Goal: Task Accomplishment & Management: Use online tool/utility

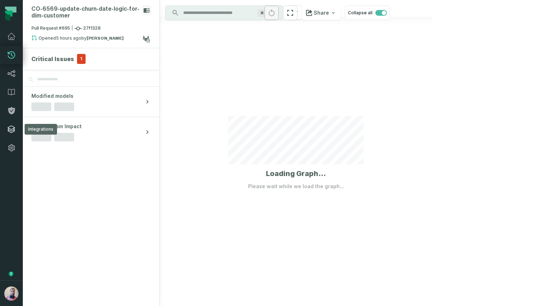
click at [10, 131] on icon at bounding box center [11, 129] width 9 height 9
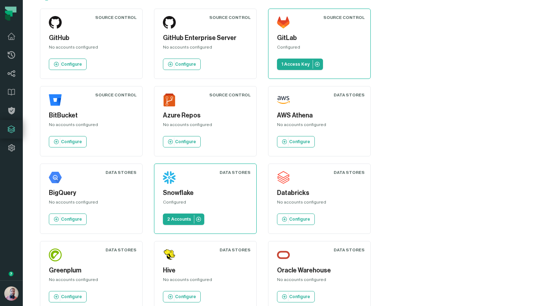
scroll to position [25, 0]
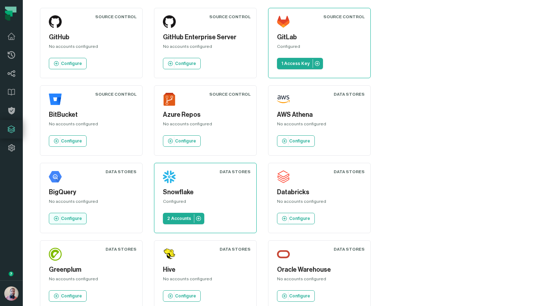
click at [82, 215] on p "Configure" at bounding box center [71, 218] width 21 height 6
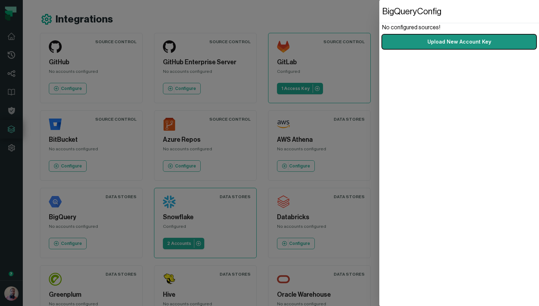
click at [453, 35] on link "Upload New Account Key" at bounding box center [459, 42] width 154 height 14
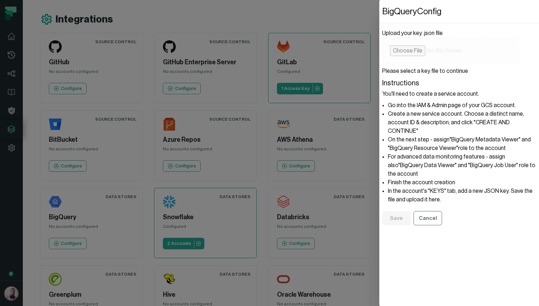
click at [415, 93] on section "Instructions You'll need to create a service account. Go into the IAM & Admin p…" at bounding box center [459, 141] width 154 height 126
click at [380, 122] on dialog "BigQuery Config Upload your key .json file Please select a key file to continue…" at bounding box center [460, 153] width 160 height 306
